Goal: Task Accomplishment & Management: Complete application form

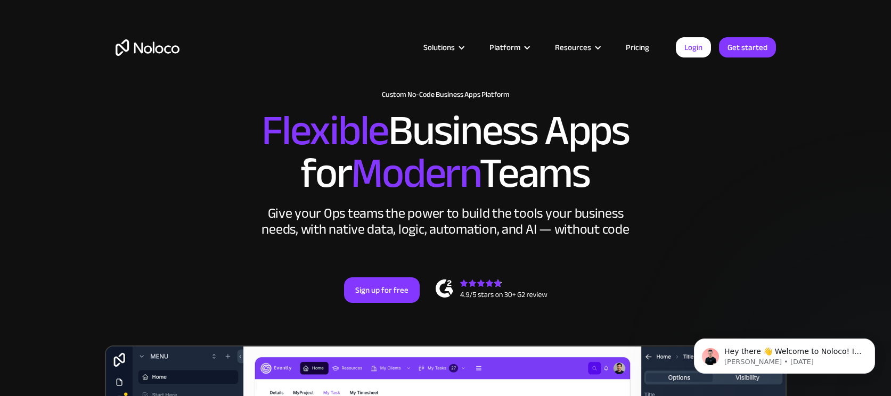
click at [640, 46] on link "Pricing" at bounding box center [637, 47] width 50 height 14
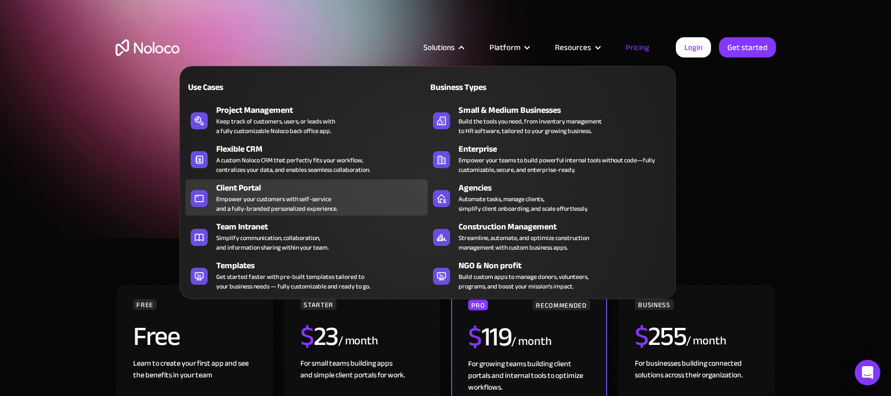
click at [261, 198] on div "Empower your customers with self-service and a fully-branded personalized exper…" at bounding box center [276, 203] width 121 height 19
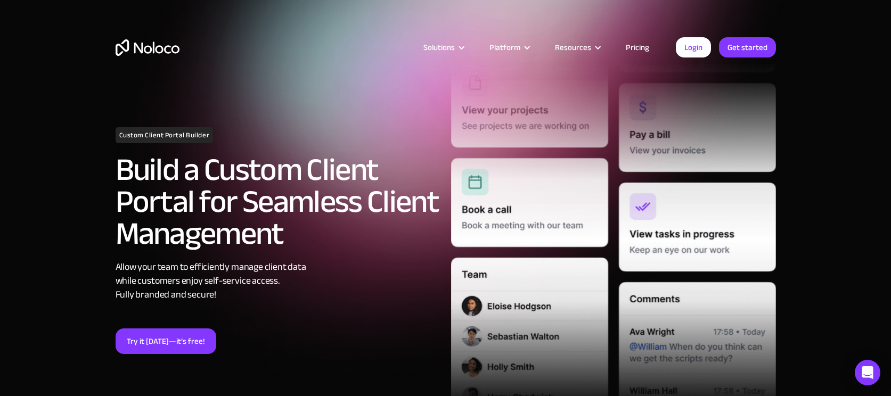
scroll to position [60, 0]
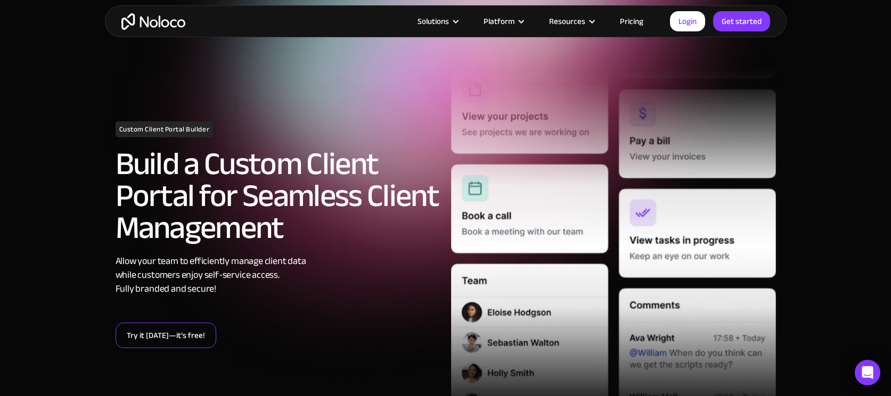
click at [178, 327] on link "Try it today—it’s free!" at bounding box center [166, 336] width 101 height 26
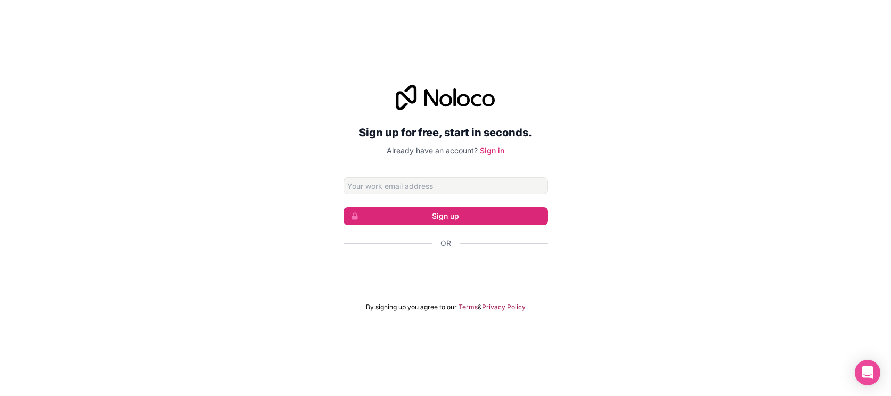
click at [675, 210] on div "Sign up for free, start in seconds. Already have an account? Sign in Sign up Or…" at bounding box center [445, 198] width 891 height 257
click at [393, 266] on div "Sign in with Google. Opens in new tab" at bounding box center [445, 271] width 204 height 23
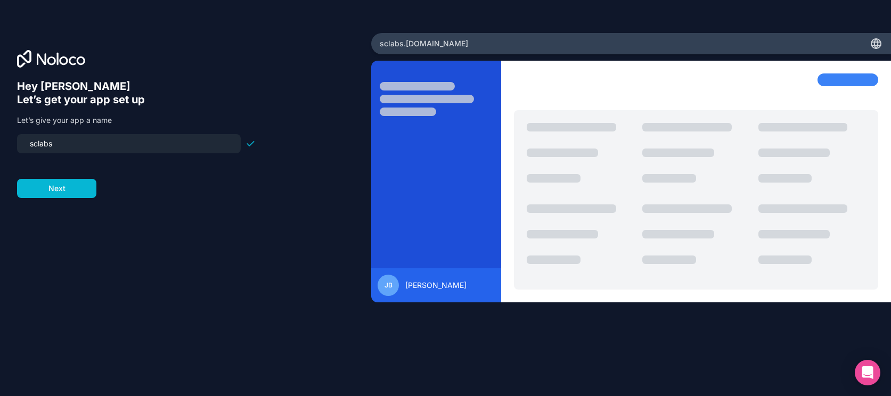
click at [116, 146] on input "sclabs" at bounding box center [128, 143] width 211 height 15
